Goal: Information Seeking & Learning: Understand process/instructions

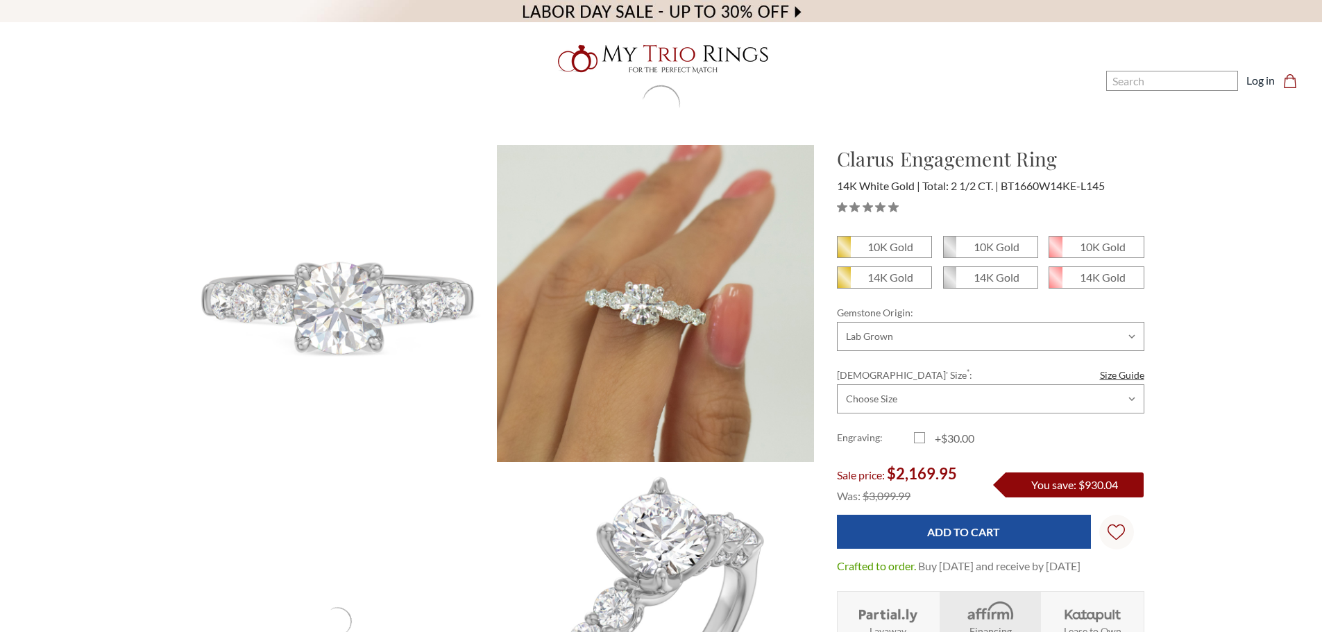
scroll to position [347, 0]
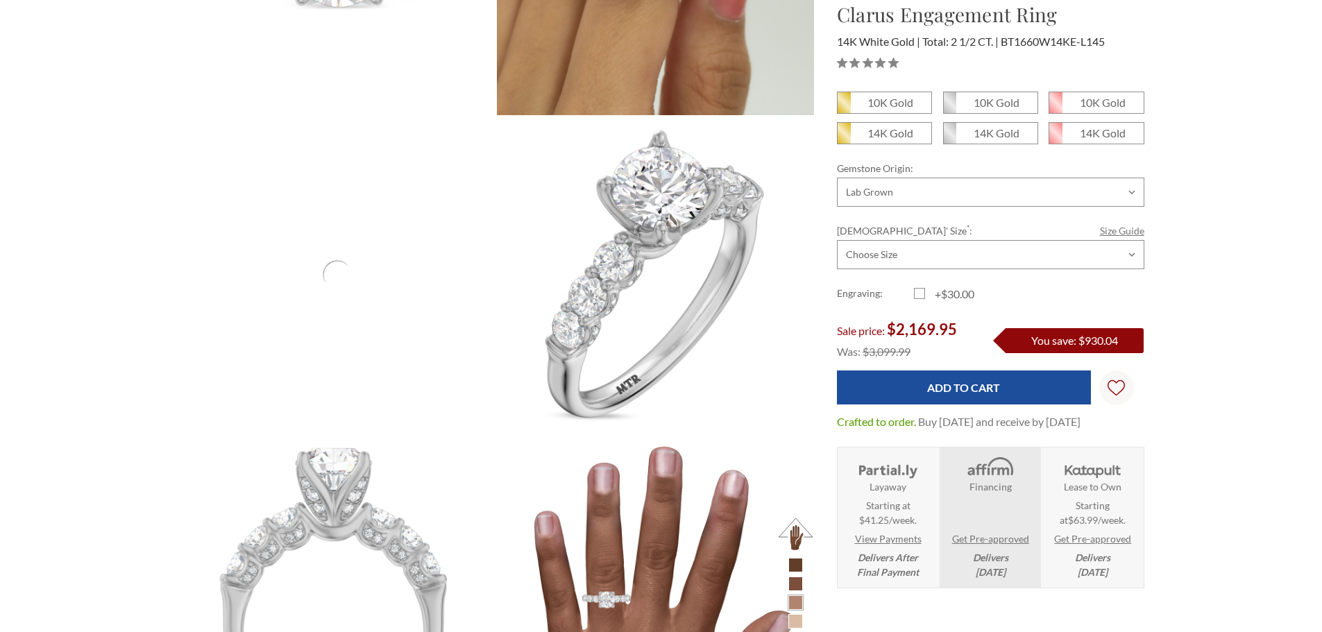
click at [1128, 233] on link "Size Guide" at bounding box center [1122, 231] width 44 height 15
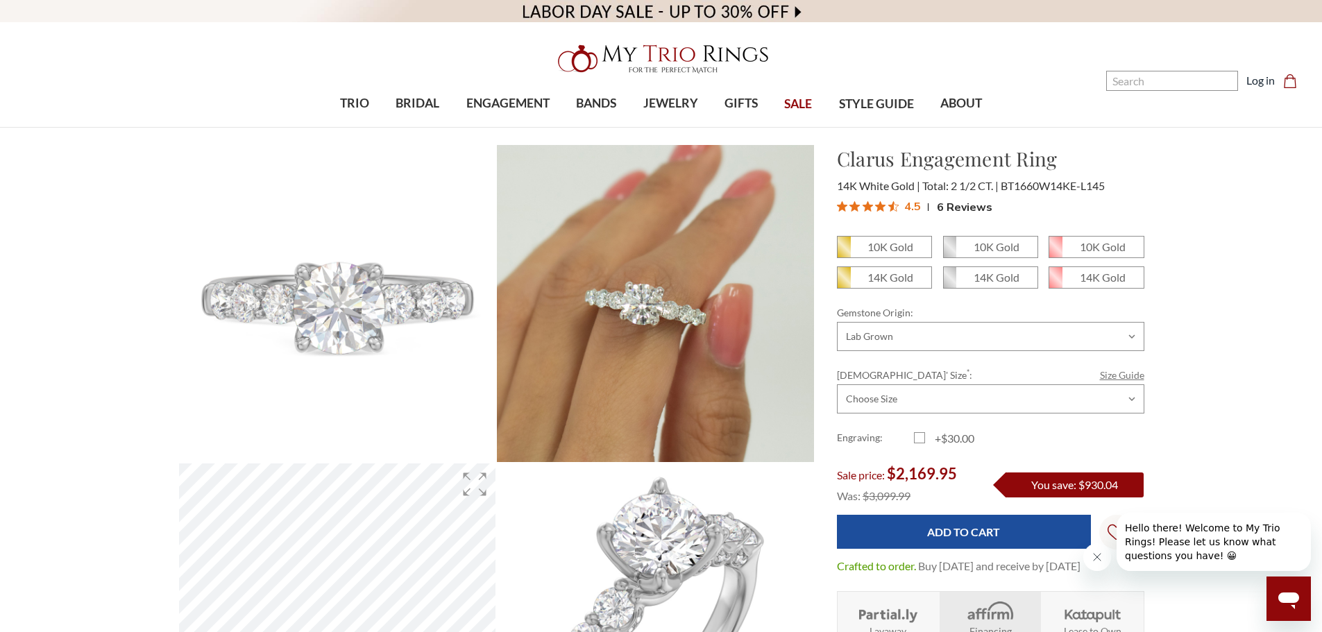
click at [1106, 378] on link "Size Guide" at bounding box center [1122, 375] width 44 height 15
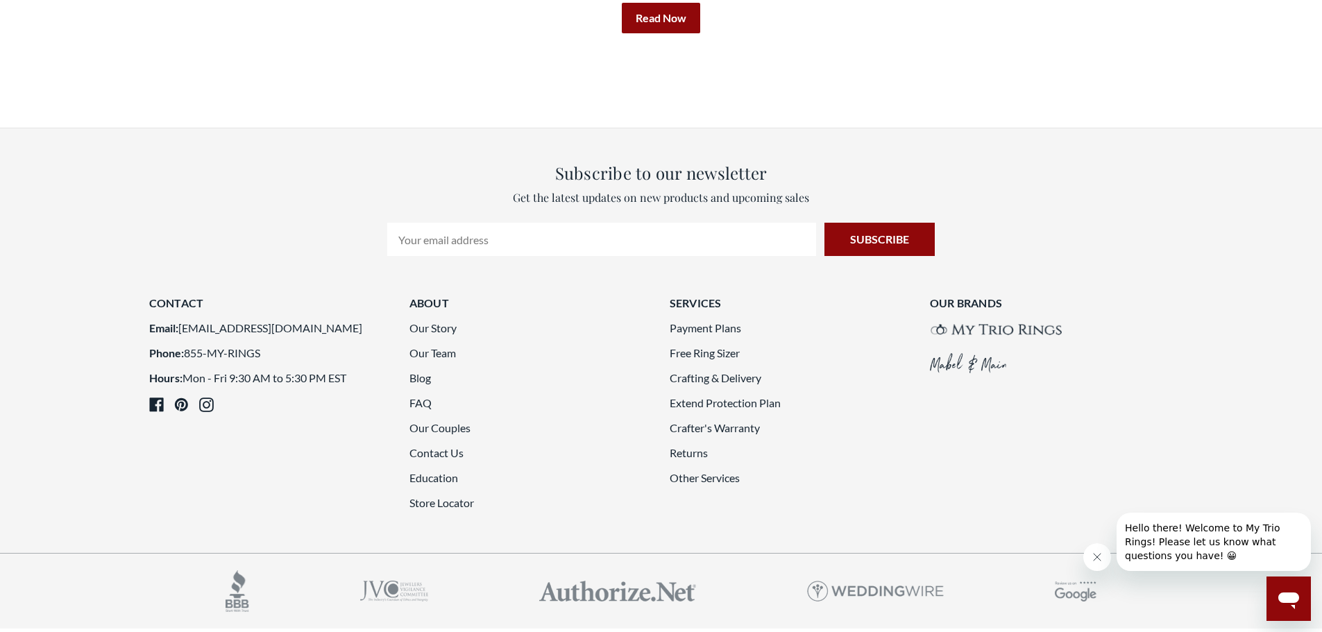
scroll to position [4026, 0]
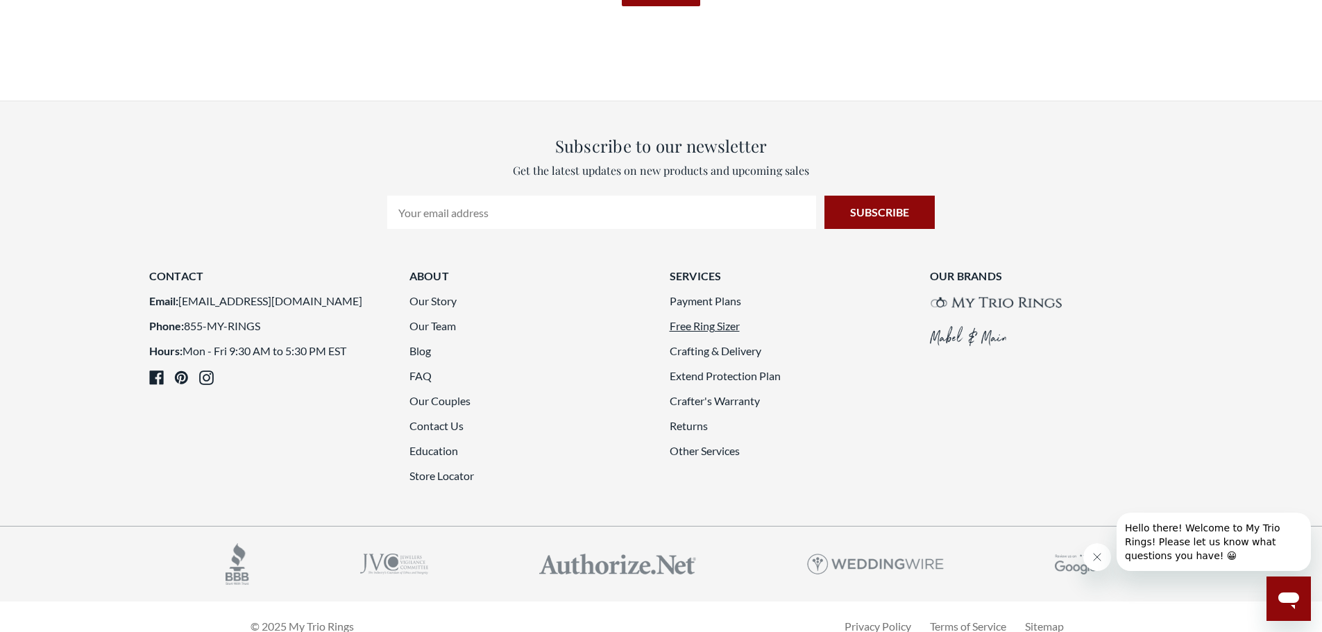
click at [718, 319] on link "Free Ring Sizer" at bounding box center [705, 325] width 70 height 13
